Goal: Navigation & Orientation: Find specific page/section

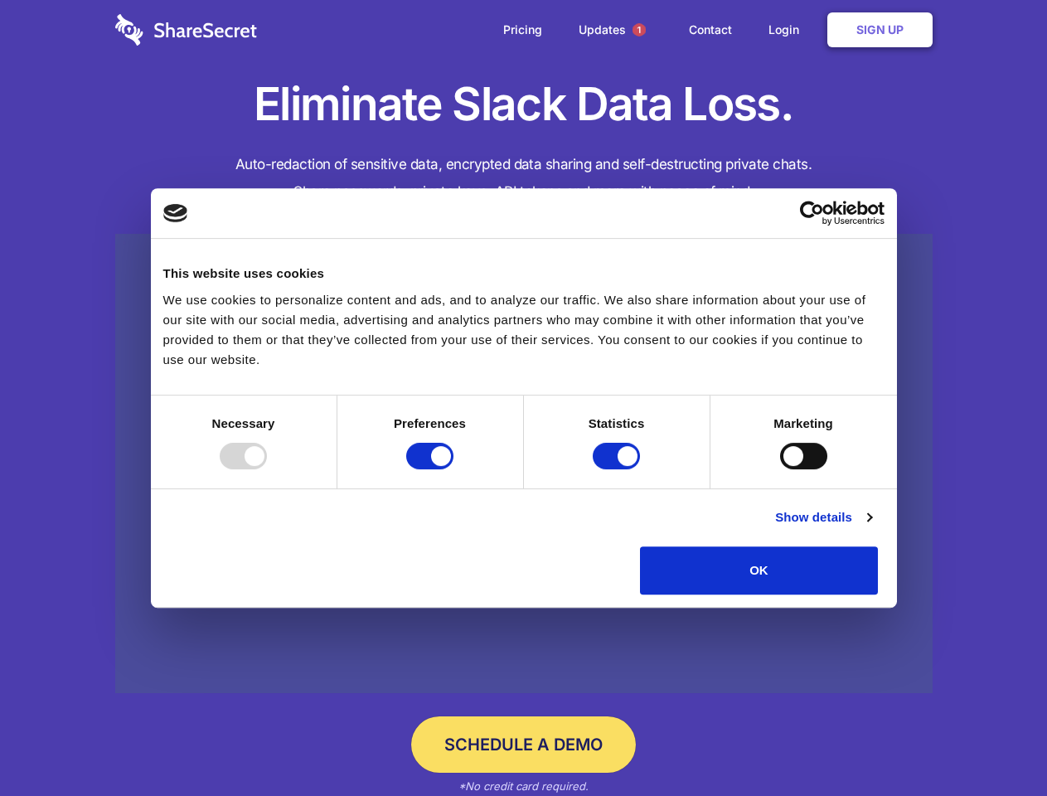
click at [267, 469] on div at bounding box center [243, 456] width 47 height 27
click at [453, 469] on input "Preferences" at bounding box center [429, 456] width 47 height 27
checkbox input "false"
click at [618, 469] on input "Statistics" at bounding box center [616, 456] width 47 height 27
checkbox input "false"
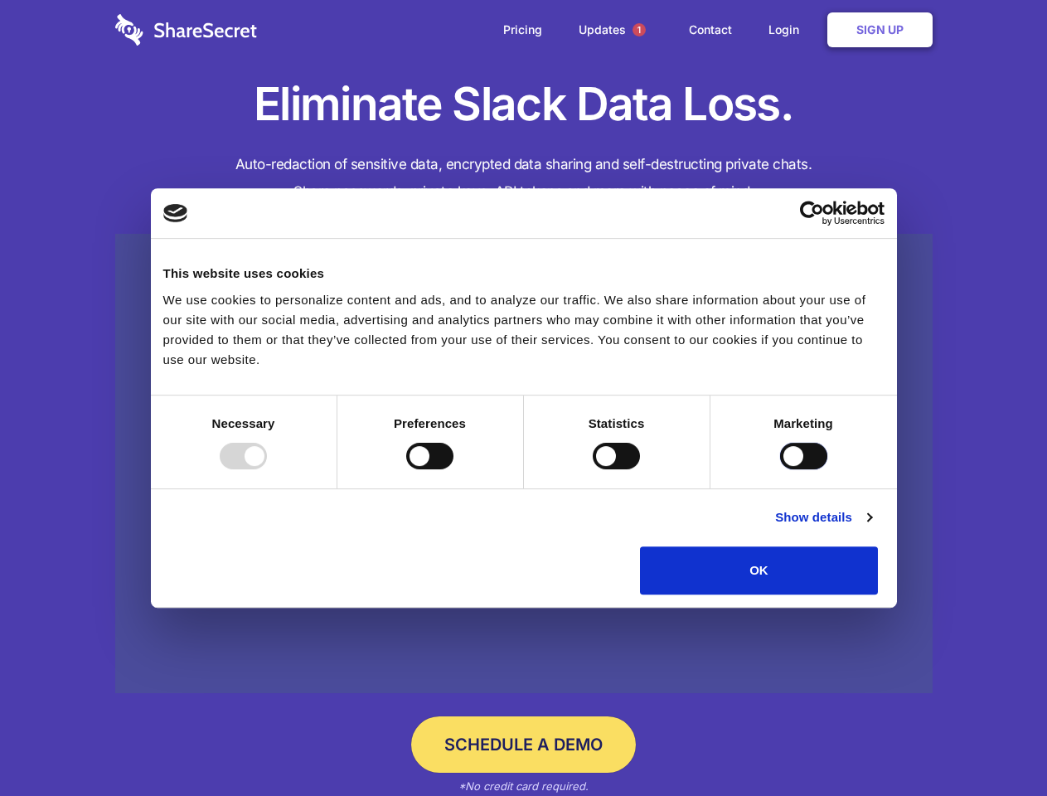
click at [780, 469] on input "Marketing" at bounding box center [803, 456] width 47 height 27
checkbox input "true"
click at [871, 527] on link "Show details" at bounding box center [823, 517] width 96 height 20
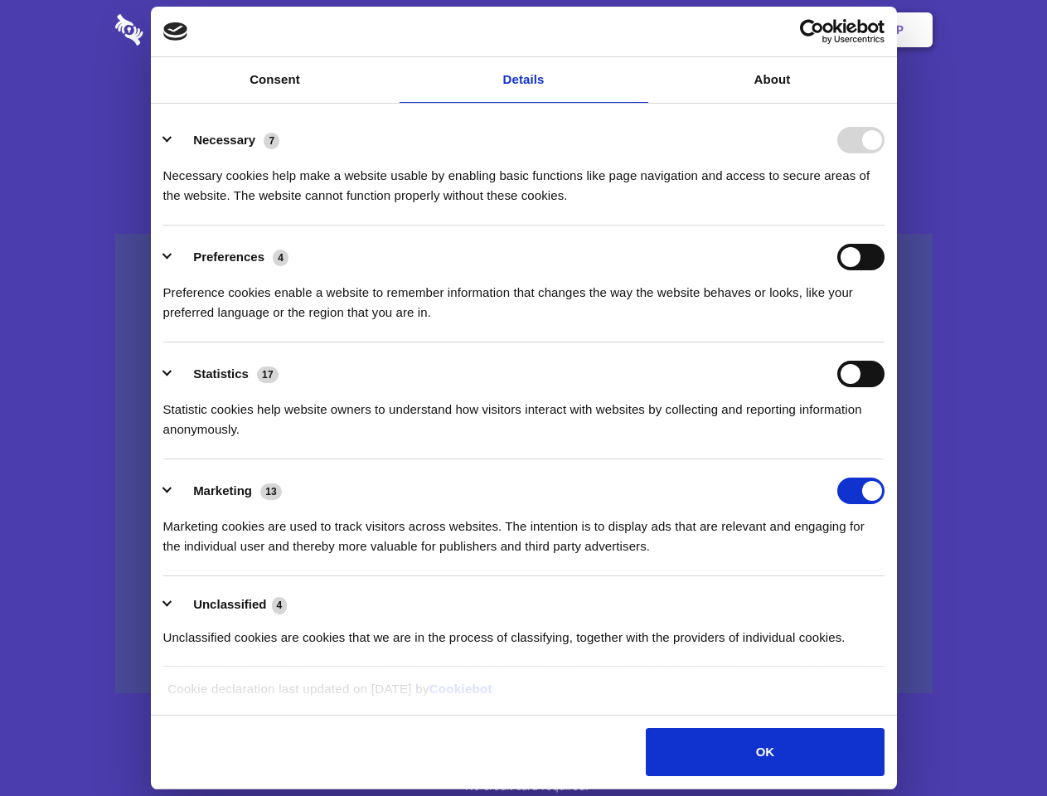
click at [884, 225] on li "Necessary 7 Necessary cookies help make a website usable by enabling basic func…" at bounding box center [523, 167] width 721 height 117
click at [638, 30] on span "1" at bounding box center [638, 29] width 13 height 13
